Goal: Transaction & Acquisition: Purchase product/service

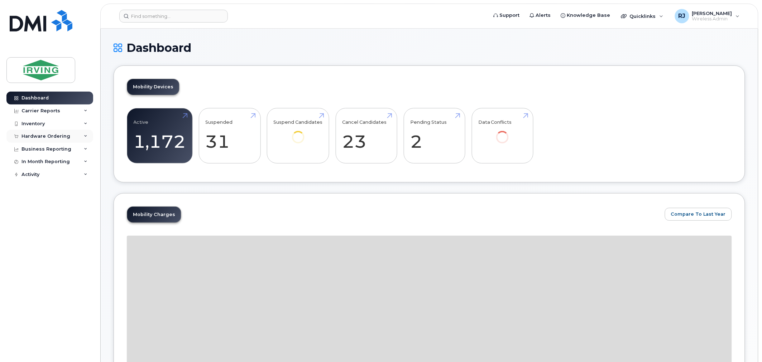
click at [55, 135] on div "Hardware Ordering" at bounding box center [45, 137] width 49 height 6
click at [43, 149] on div "Overview" at bounding box center [36, 149] width 23 height 6
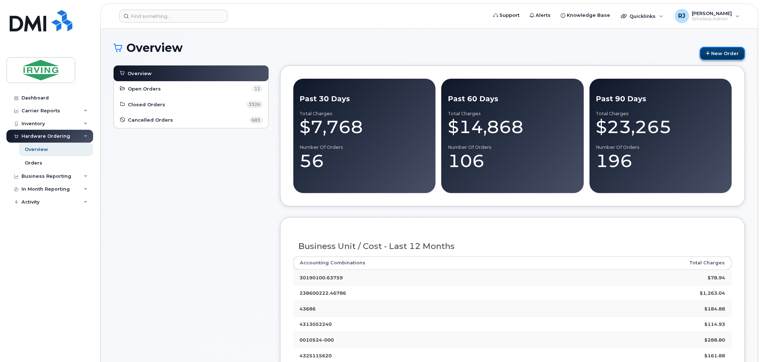
click at [718, 52] on link "New Order" at bounding box center [722, 53] width 45 height 13
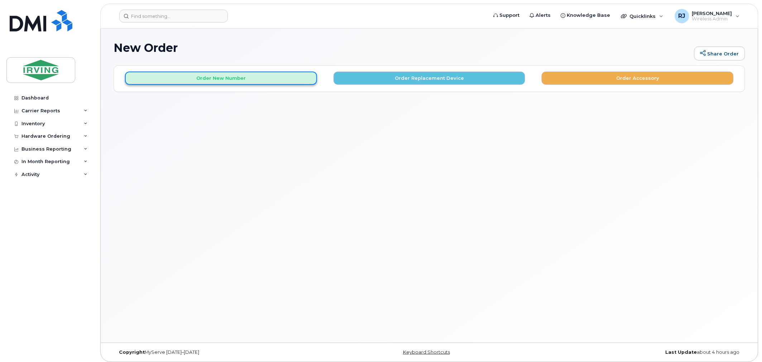
click at [260, 84] on button "Order New Number" at bounding box center [221, 78] width 192 height 13
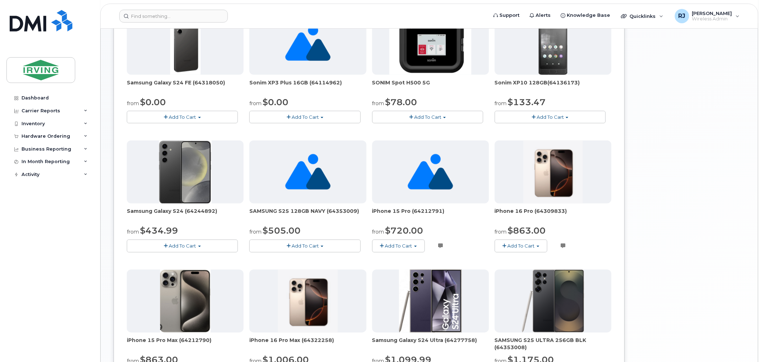
scroll to position [392, 0]
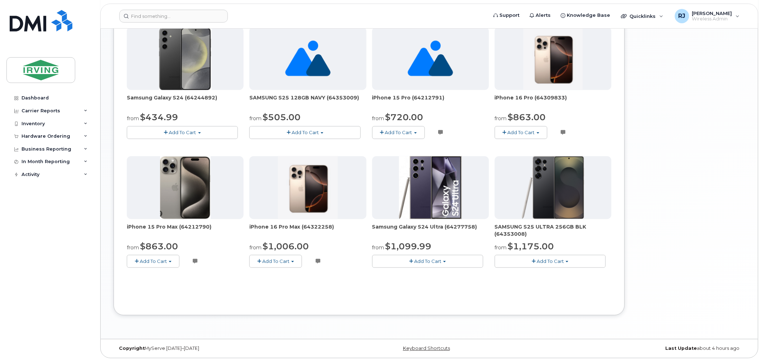
click at [324, 131] on button "Add To Cart" at bounding box center [304, 132] width 111 height 13
